Goal: Task Accomplishment & Management: Complete application form

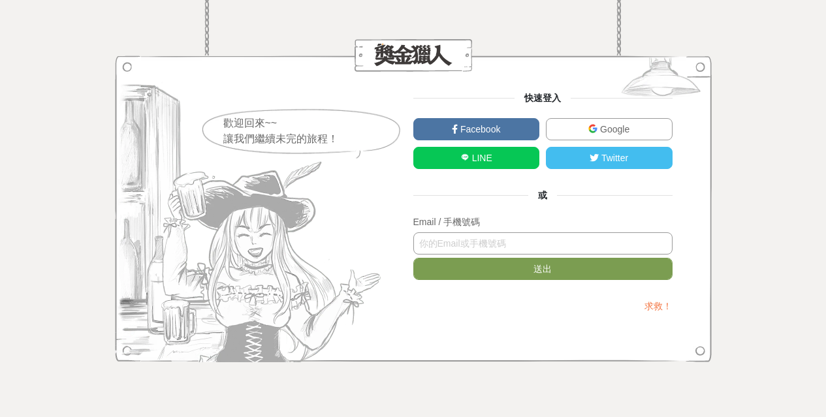
click at [468, 247] on input "text" at bounding box center [542, 243] width 259 height 22
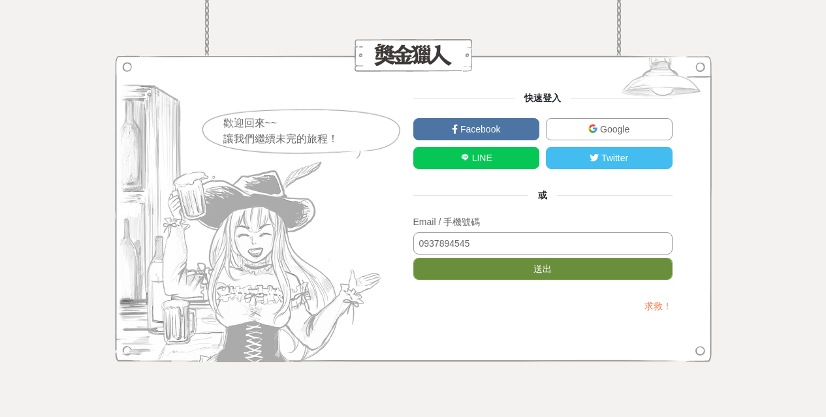
type input "0937894545"
click at [544, 268] on button "送出" at bounding box center [542, 269] width 259 height 22
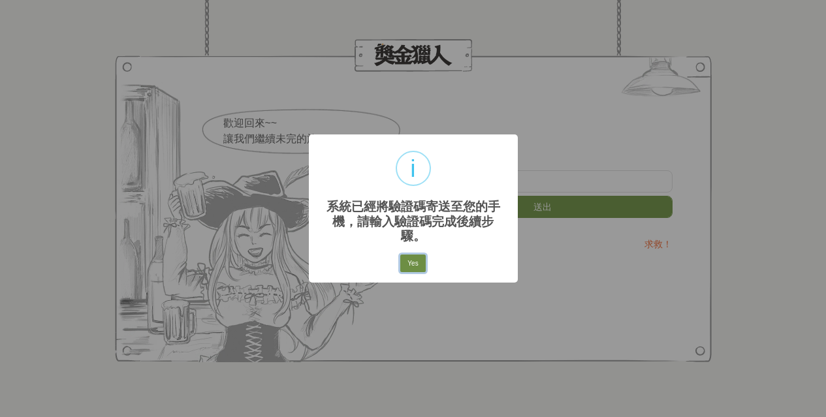
click at [407, 257] on button "Yes" at bounding box center [412, 264] width 25 height 18
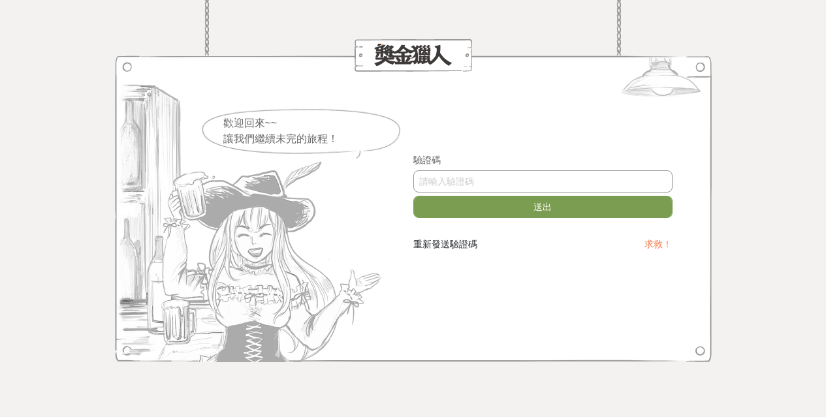
click at [514, 182] on input "text" at bounding box center [542, 181] width 259 height 22
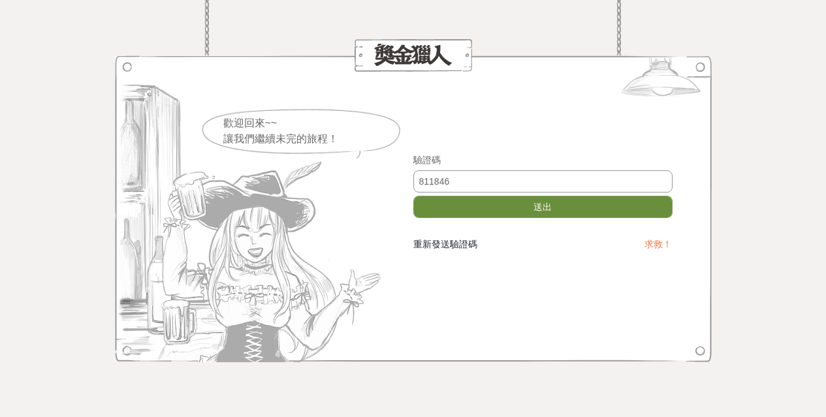
type input "811846"
click at [528, 208] on button "送出" at bounding box center [542, 207] width 259 height 22
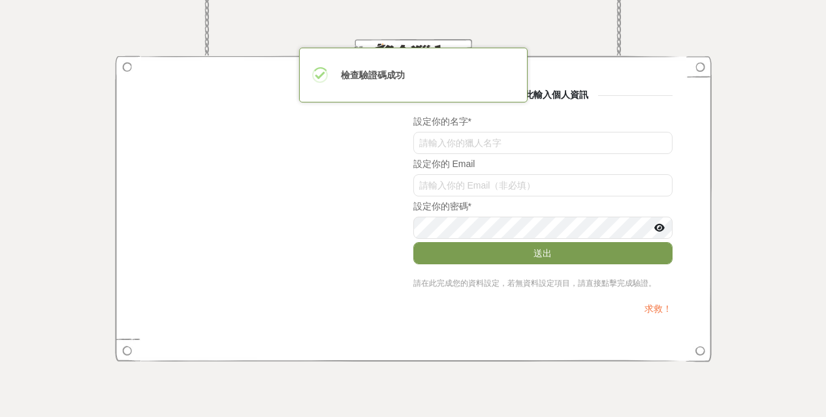
click at [317, 76] on div at bounding box center [320, 75] width 16 height 16
click at [329, 197] on div "你可由此輸入個人資訊 設定你的名字 * 設定你的 Email 設定你的密碼 * 送出 請在此完成您的資料設定，若無資料設定項目，請直接點擊完成驗證。 求救！" at bounding box center [413, 208] width 518 height 241
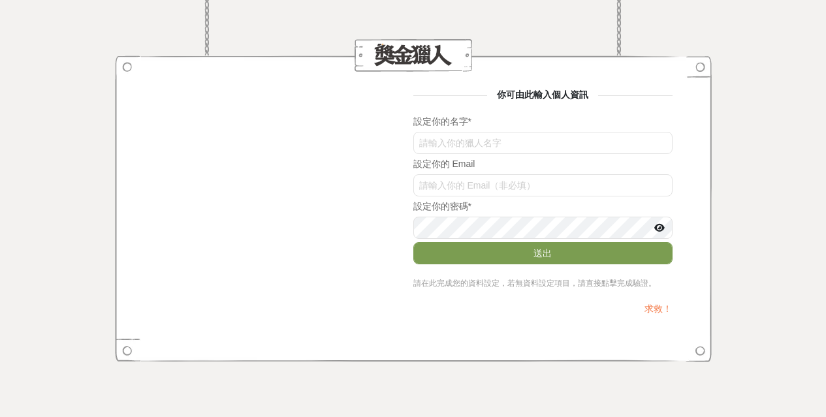
click at [741, 287] on div "你可由此輸入個人資訊 設定你的名字 * 設定你的 Email 設定你的密碼 * 送出 請在此完成您的資料設定，若無資料設定項目，請直接點擊完成驗證。 求救！" at bounding box center [413, 208] width 826 height 417
click at [539, 145] on input "text" at bounding box center [542, 143] width 259 height 22
type input "[PERSON_NAME]"
click at [534, 185] on input "ck1FN1YvWG0" at bounding box center [542, 185] width 259 height 22
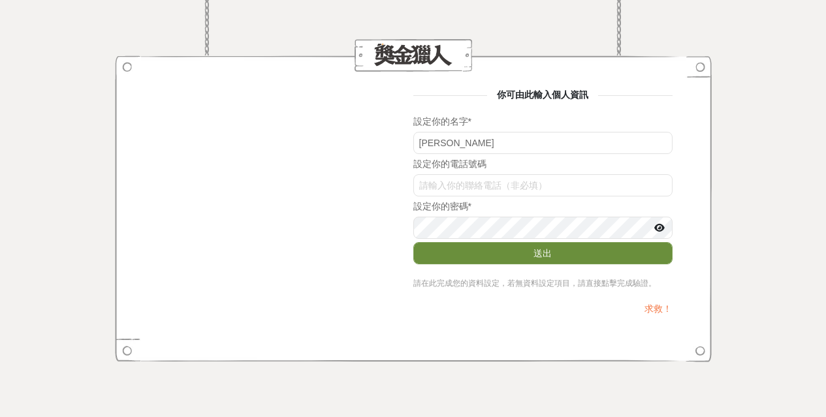
click at [544, 255] on button "送出" at bounding box center [542, 253] width 259 height 22
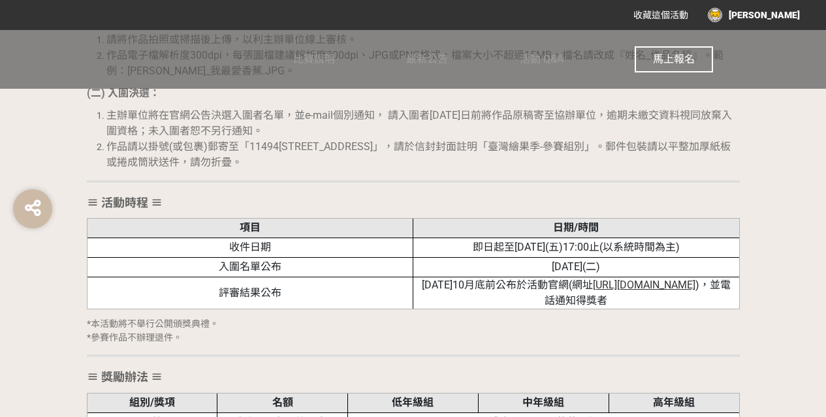
scroll to position [1345, 0]
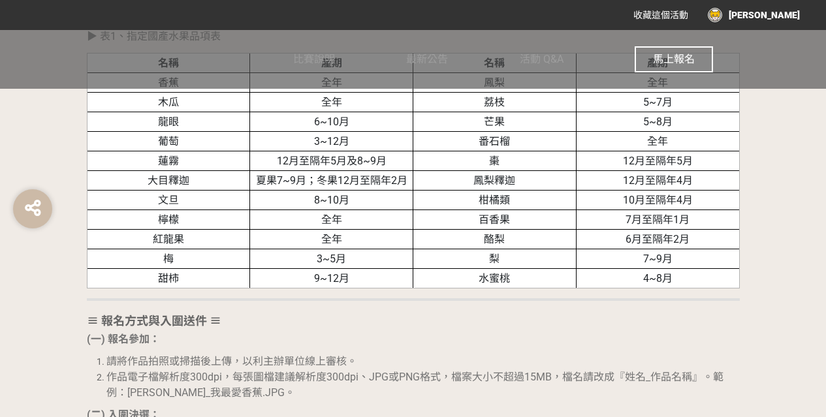
click at [688, 13] on span "收藏這個活動" at bounding box center [660, 15] width 55 height 10
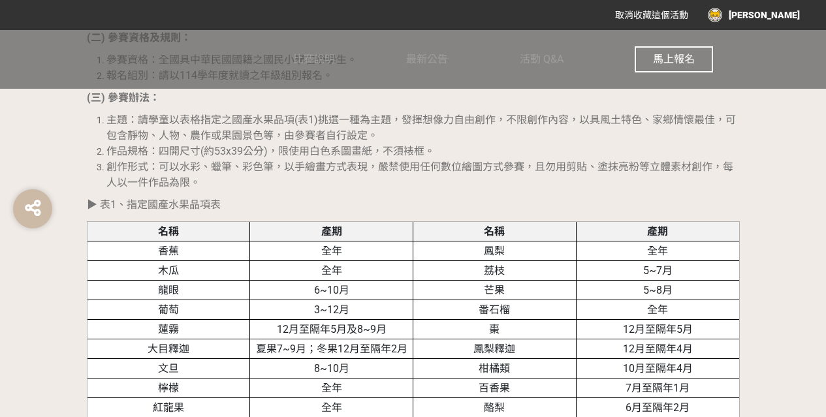
scroll to position [1019, 0]
